Goal: Task Accomplishment & Management: Manage account settings

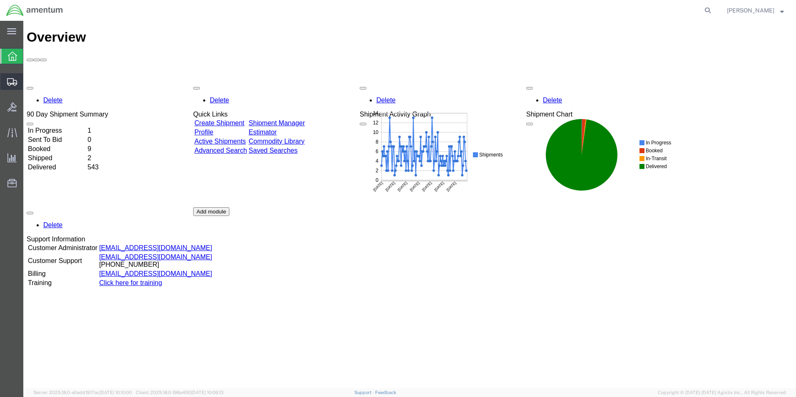
click at [0, 0] on span "Shipment Manager" at bounding box center [0, 0] width 0 height 0
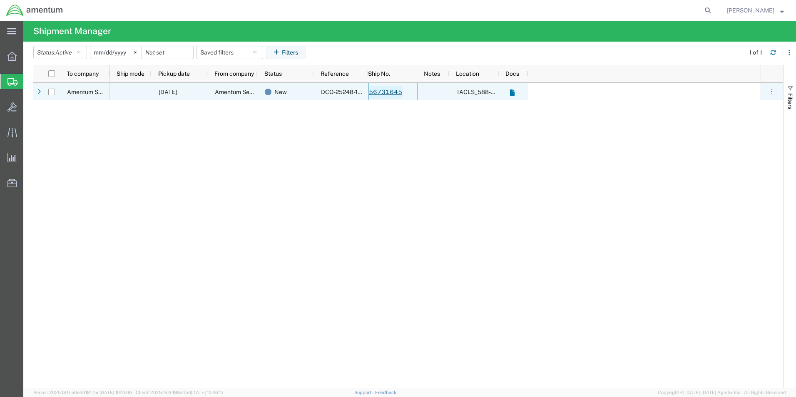
click at [388, 92] on link "56731645" at bounding box center [385, 92] width 34 height 13
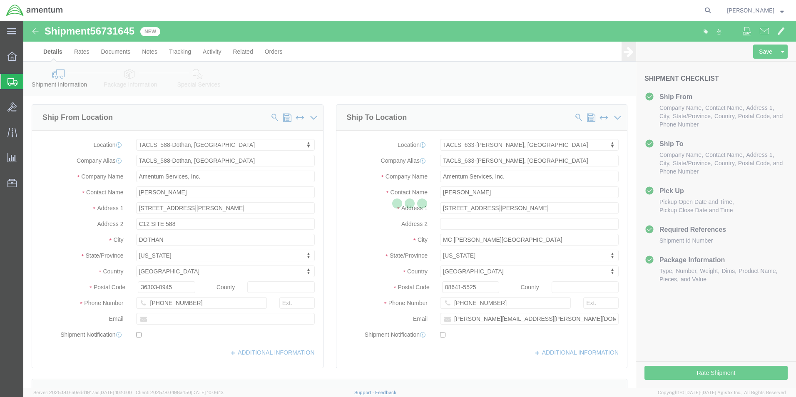
select select "42706"
select select "42718"
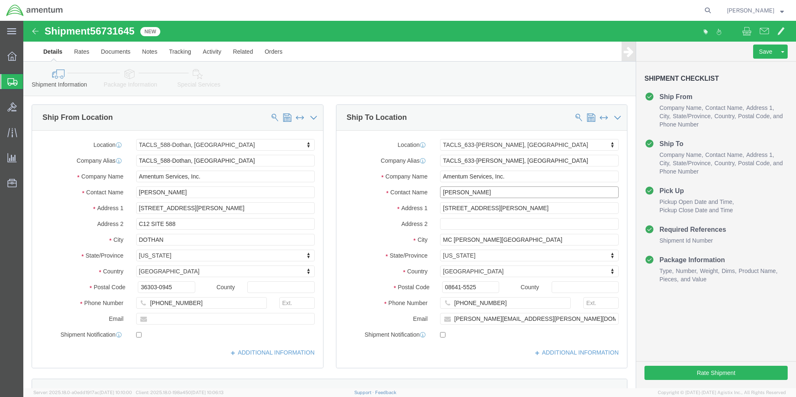
click input "[PERSON_NAME]"
type input "J"
type input "[PERSON_NAME]"
click input "[STREET_ADDRESS][PERSON_NAME]"
type input "1"
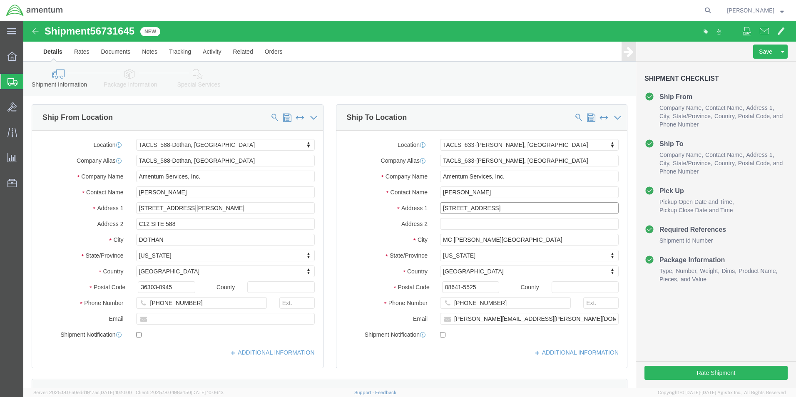
type input "[STREET_ADDRESS]"
select select
click input "MC [PERSON_NAME][GEOGRAPHIC_DATA]"
type input "M"
type input "Manahawkin"
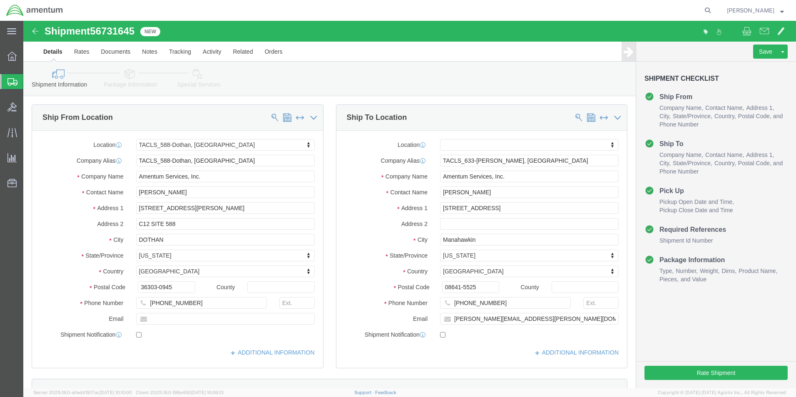
click label "State/Province"
drag, startPoint x: 459, startPoint y: 266, endPoint x: 392, endPoint y: 269, distance: 67.1
click div "Postal Code 08641-5525"
type input "08050"
click input "[PHONE_NUMBER]"
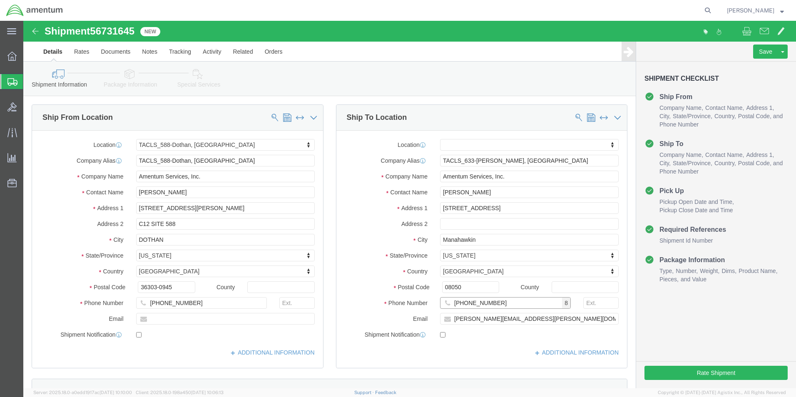
type input "[PHONE_NUMBER]"
drag, startPoint x: 516, startPoint y: 298, endPoint x: 422, endPoint y: 306, distance: 93.9
click div "Location My Profile Location [PHONE_NUMBER] [PHONE_NUMBER] [PHONE_NUMBER] [PHON…"
click icon
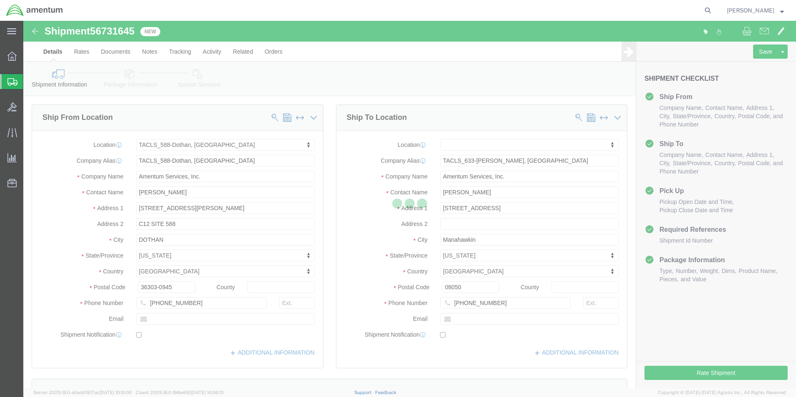
select select
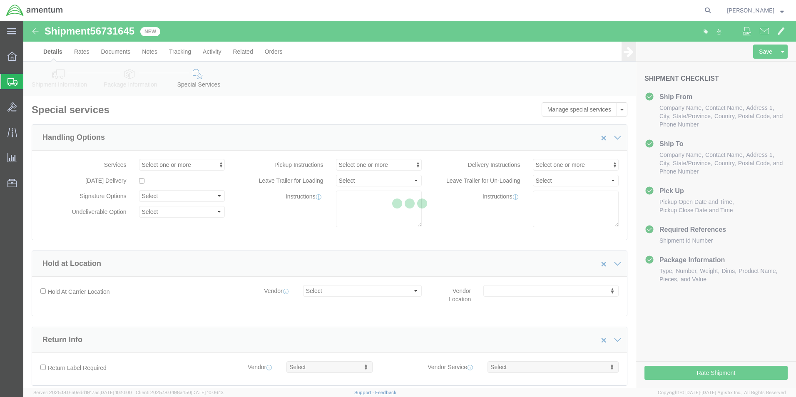
select select "DEPARTMENT"
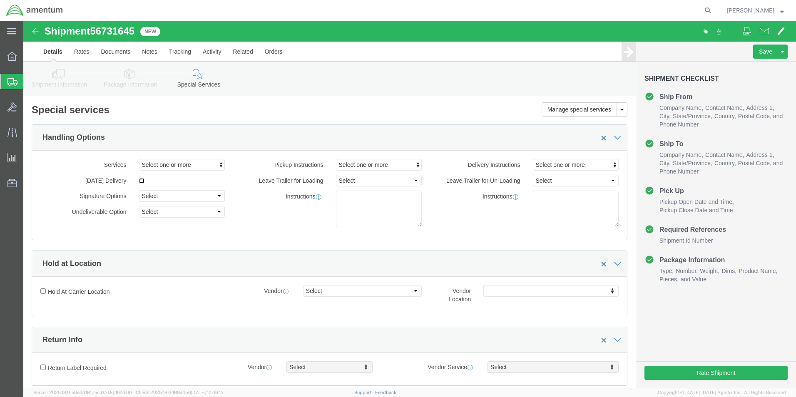
click input "checkbox"
checkbox input "true"
click button "Rate Shipment"
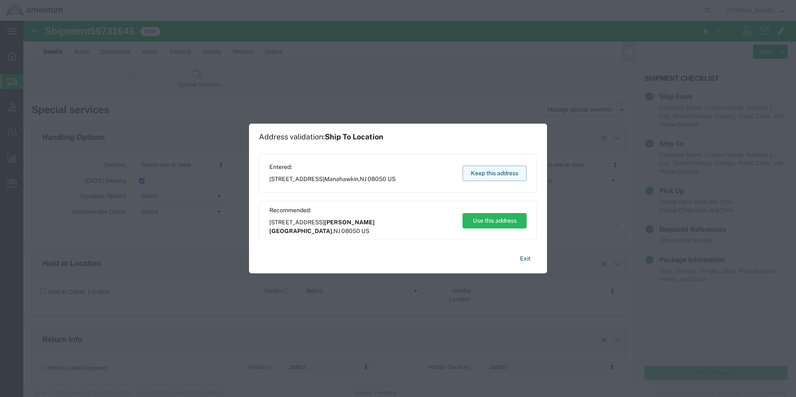
click at [489, 173] on button "Keep this address" at bounding box center [494, 173] width 64 height 15
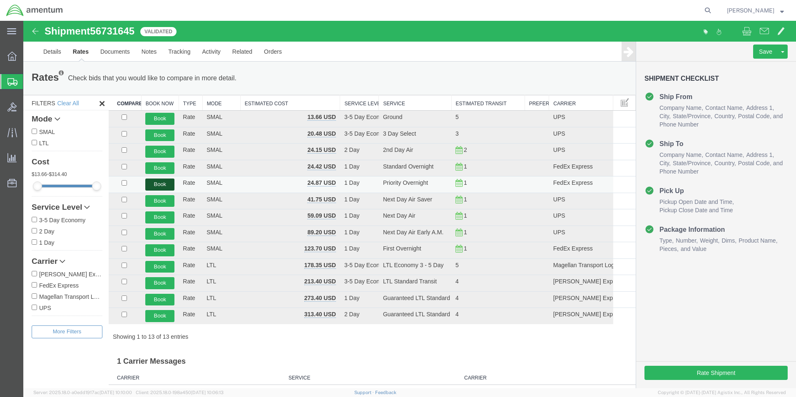
click at [154, 185] on button "Book" at bounding box center [159, 185] width 29 height 12
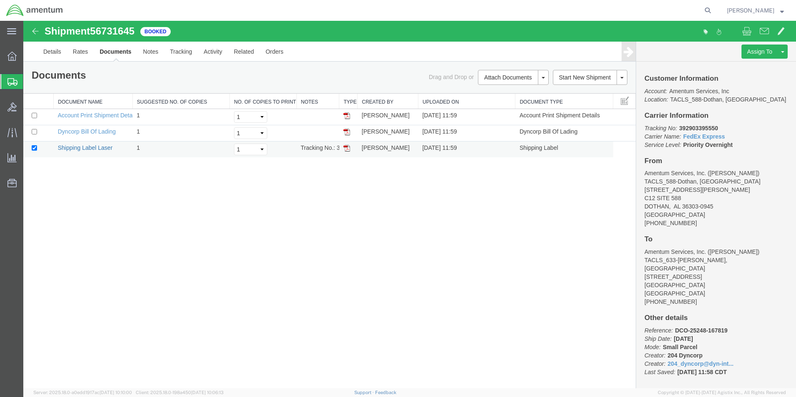
click at [102, 147] on link "Shipping Label Laser" at bounding box center [85, 147] width 55 height 7
click at [738, 10] on span "[PERSON_NAME]" at bounding box center [750, 10] width 47 height 9
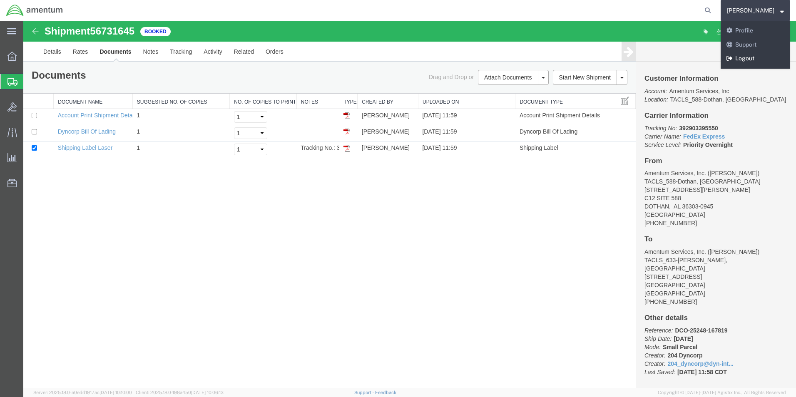
click at [741, 58] on link "Logout" at bounding box center [754, 59] width 69 height 14
